Goal: Answer question/provide support

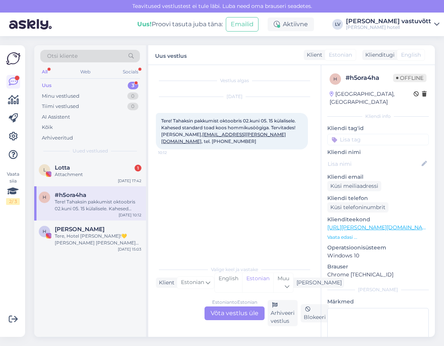
click at [74, 83] on div "Uus 3" at bounding box center [90, 85] width 100 height 11
click at [84, 182] on div "L Lotta 1 Attachment [DATE] 17:42" at bounding box center [90, 172] width 112 height 27
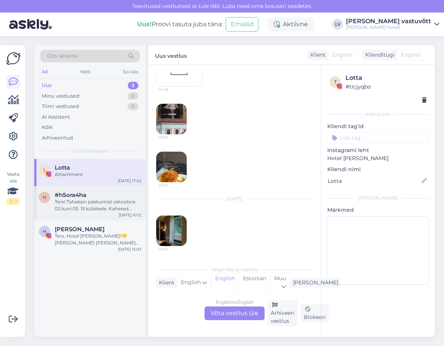
scroll to position [215, 0]
click at [172, 170] on img at bounding box center [171, 167] width 30 height 30
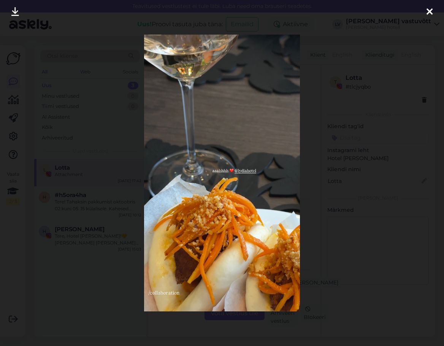
click at [427, 12] on icon at bounding box center [430, 12] width 6 height 10
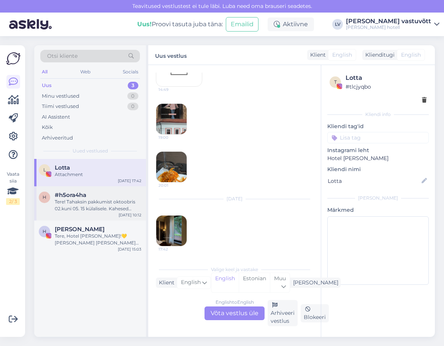
click at [78, 210] on div "Tere! Tahaksin pakkumist oktoobris 02.kuni 05. 15 külalisele. Kahesed standard …" at bounding box center [98, 206] width 87 height 14
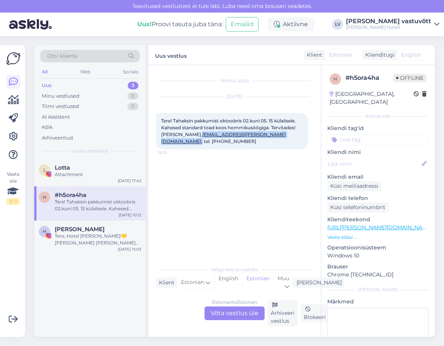
drag, startPoint x: 237, startPoint y: 136, endPoint x: 186, endPoint y: 135, distance: 50.6
click at [186, 135] on span "Tere! Tahaksin pakkumist oktoobris 02.kuni 05. 15 külalisele. Kahesed standard …" at bounding box center [229, 131] width 136 height 26
copy span "[EMAIL_ADDRESS][PERSON_NAME][DOMAIN_NAME] ,"
click at [164, 312] on div "Estonian to Estonian Võta vestlus üle Arhiveeri vestlus Blokeeri" at bounding box center [235, 313] width 158 height 26
click at [233, 312] on div "Estonian to Estonian Võta vestlus üle" at bounding box center [235, 314] width 60 height 14
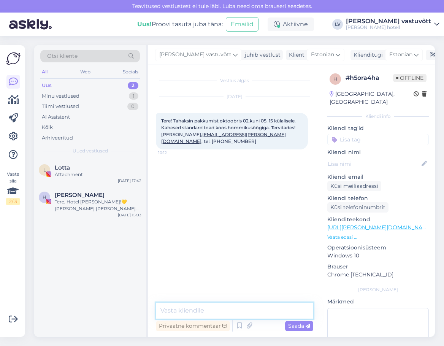
click at [187, 311] on textarea at bounding box center [235, 311] width 158 height 16
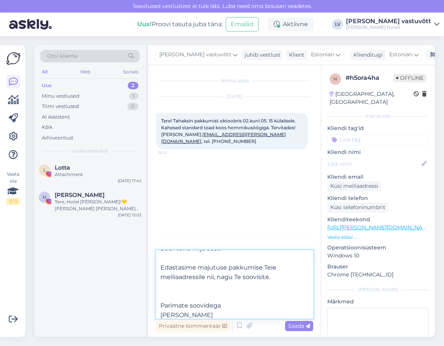
scroll to position [38, 0]
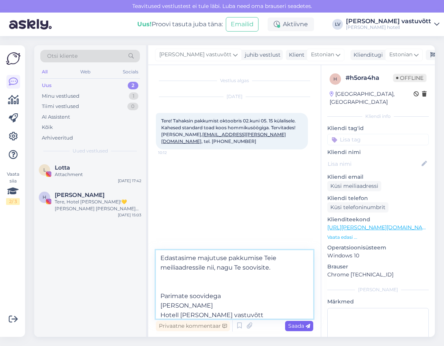
type textarea "Tere, Arto Suur tänu kirja eest! Edastasime majutuse pakkumise Teie meiliaadres…"
click at [309, 327] on icon at bounding box center [308, 326] width 5 height 5
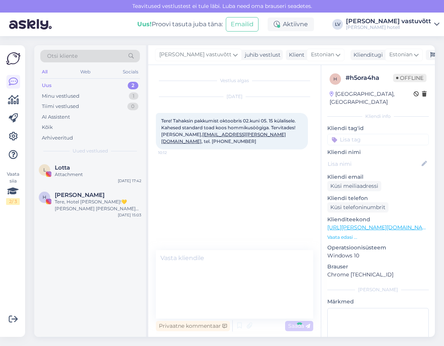
scroll to position [0, 0]
